Goal: Information Seeking & Learning: Compare options

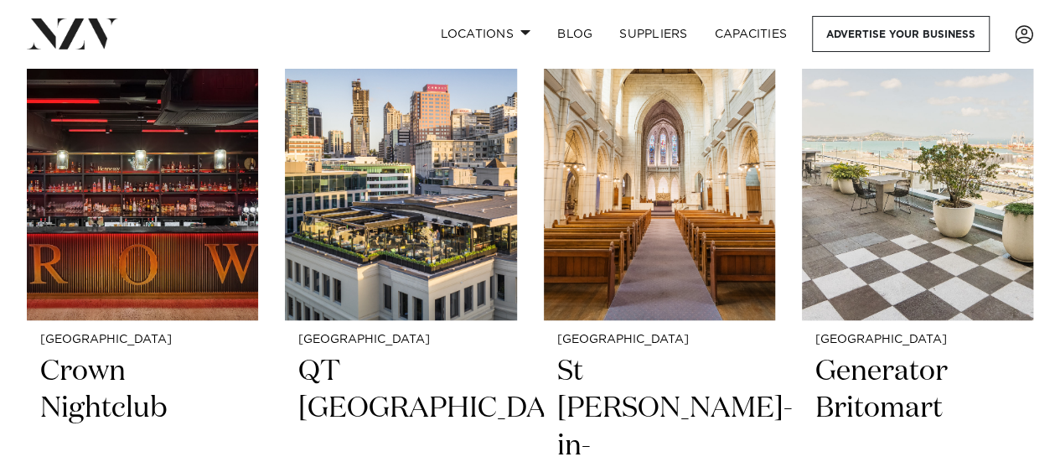
scroll to position [428, 0]
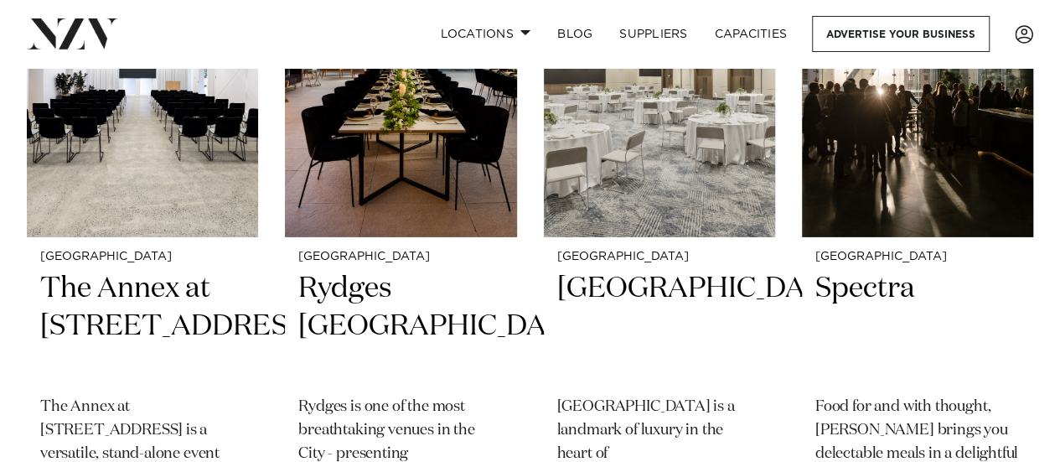
scroll to position [2487, 0]
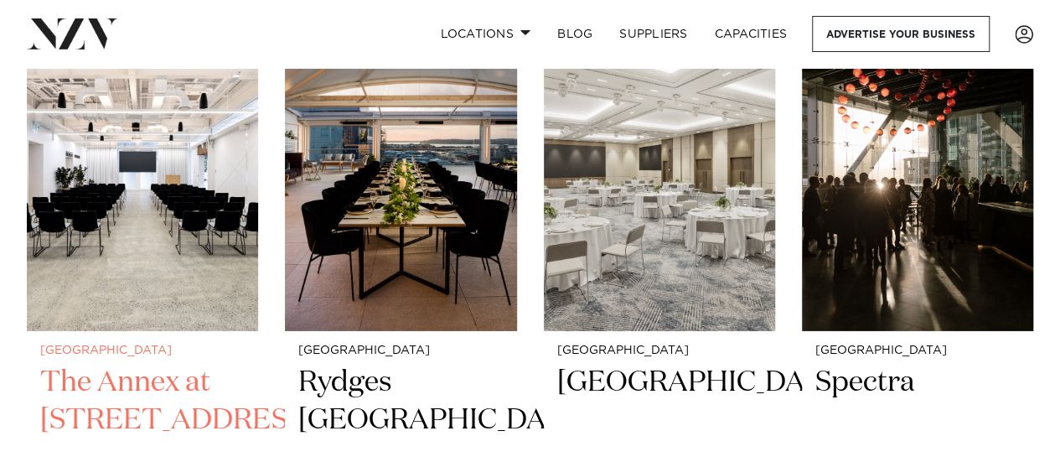
click at [175, 214] on img at bounding box center [142, 175] width 231 height 311
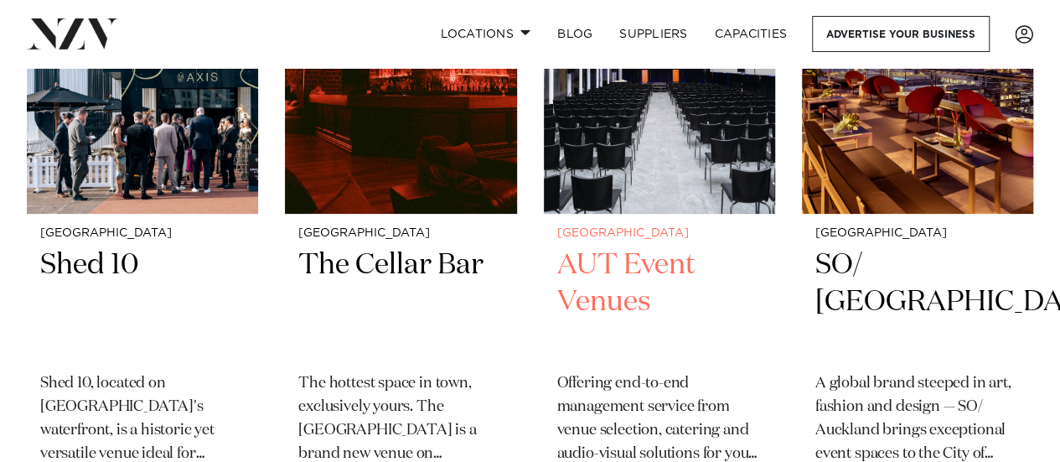
scroll to position [3266, 0]
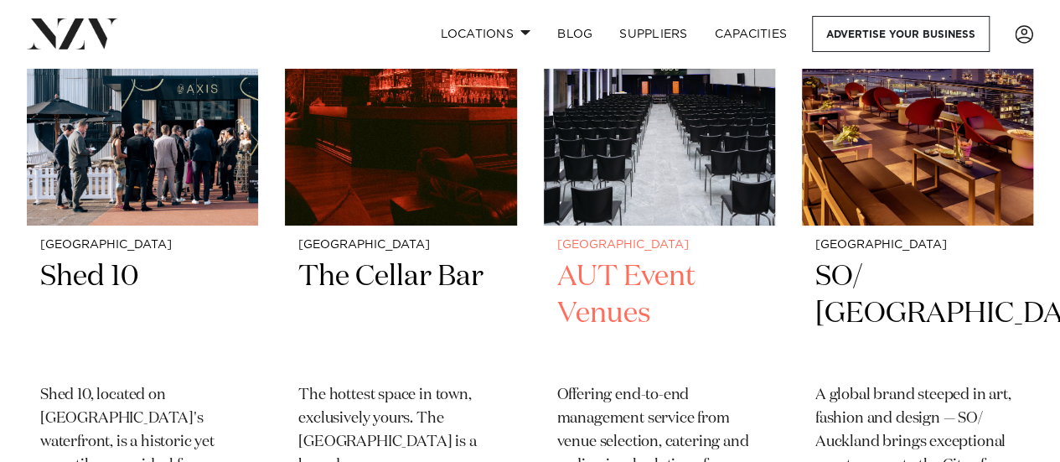
click at [621, 276] on h2 "AUT Event Venues" at bounding box center [659, 314] width 204 height 113
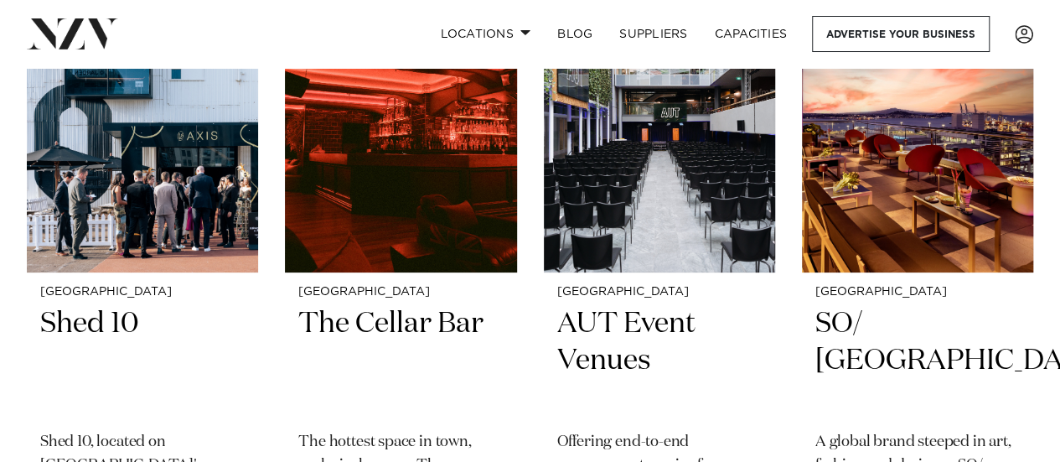
scroll to position [3242, 0]
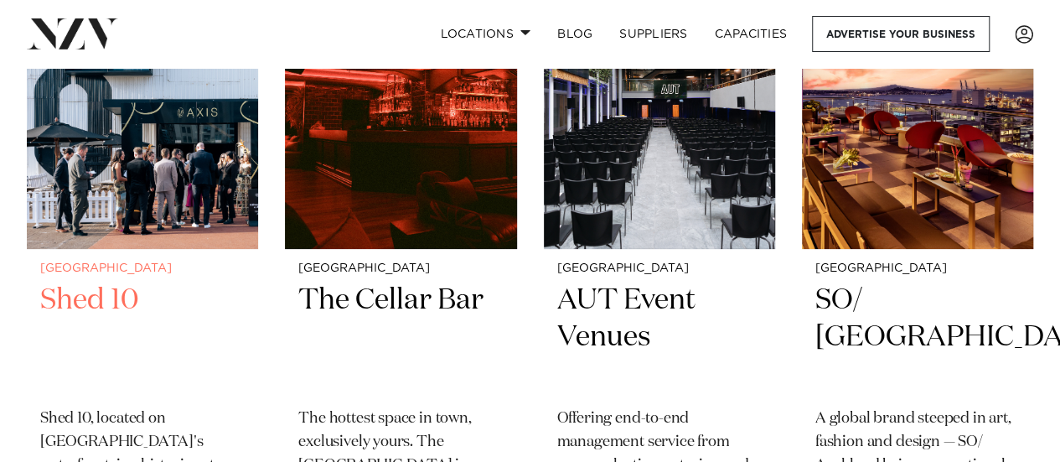
click at [111, 298] on h2 "Shed 10" at bounding box center [142, 338] width 204 height 113
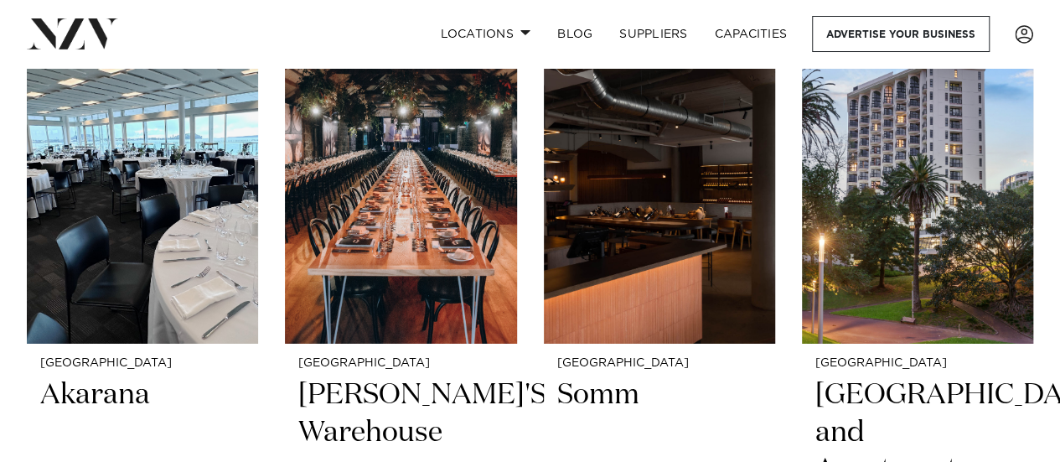
scroll to position [5724, 0]
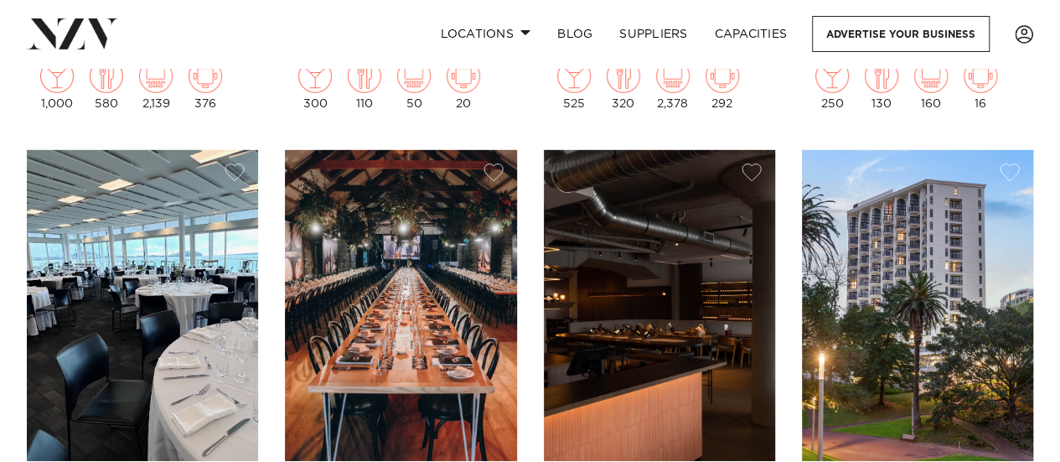
click at [213, 306] on img at bounding box center [142, 305] width 231 height 311
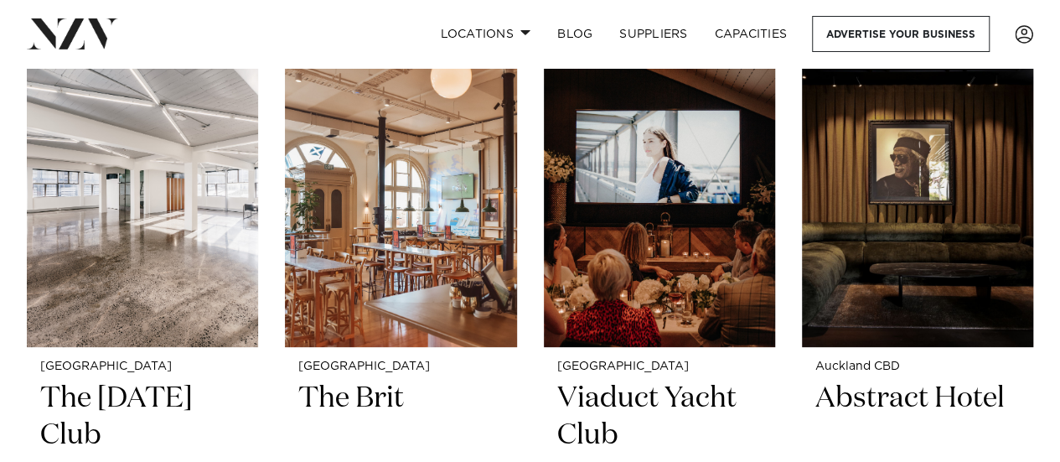
scroll to position [6488, 0]
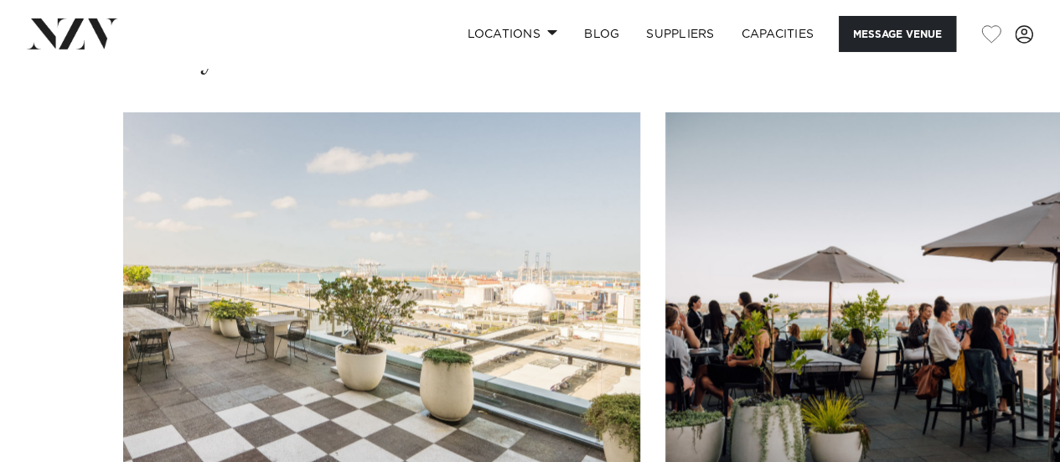
scroll to position [1682, 0]
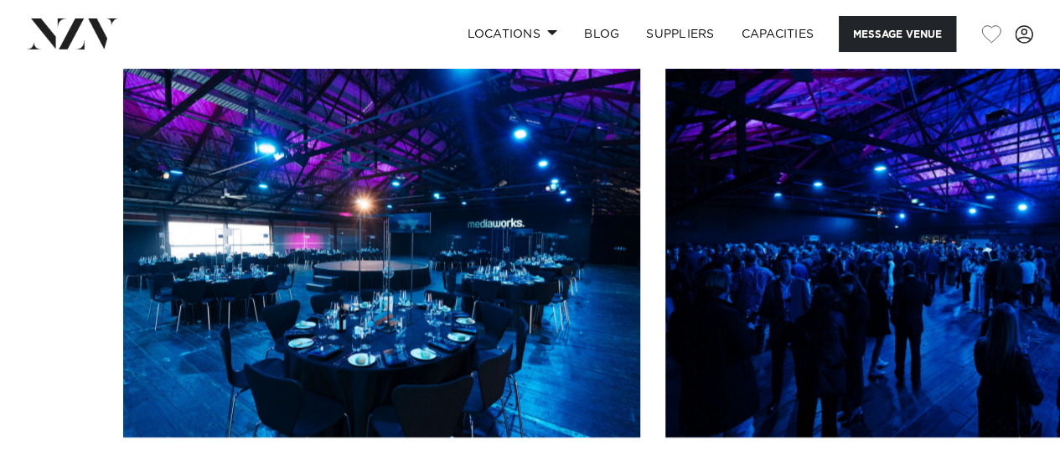
scroll to position [1568, 0]
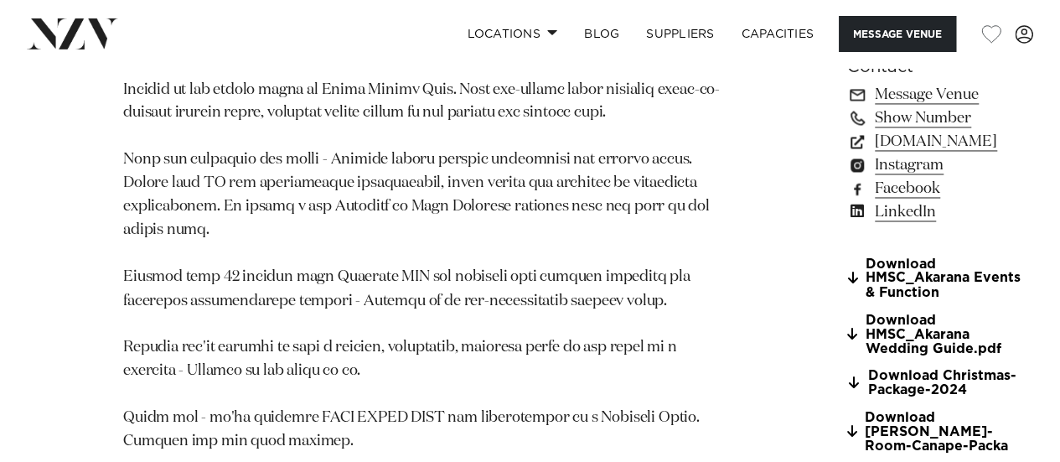
scroll to position [289, 0]
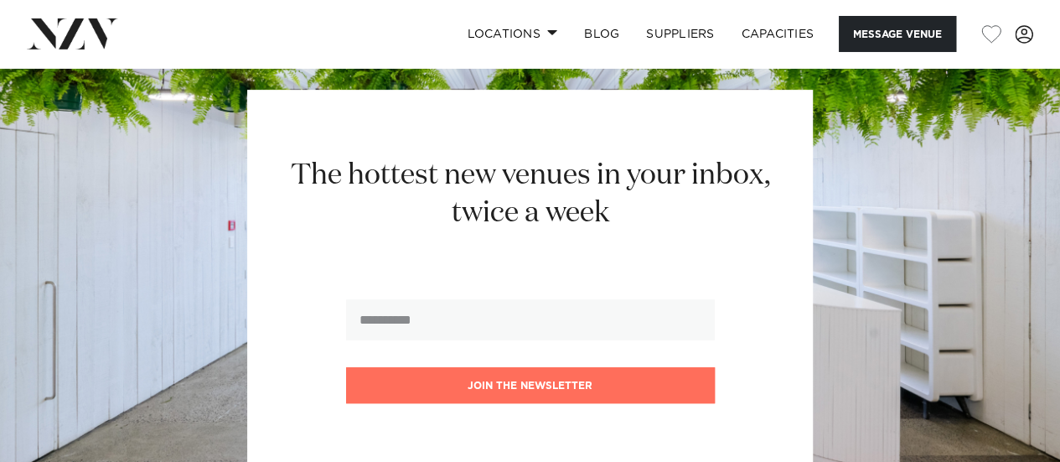
scroll to position [3484, 0]
